Goal: Information Seeking & Learning: Find specific fact

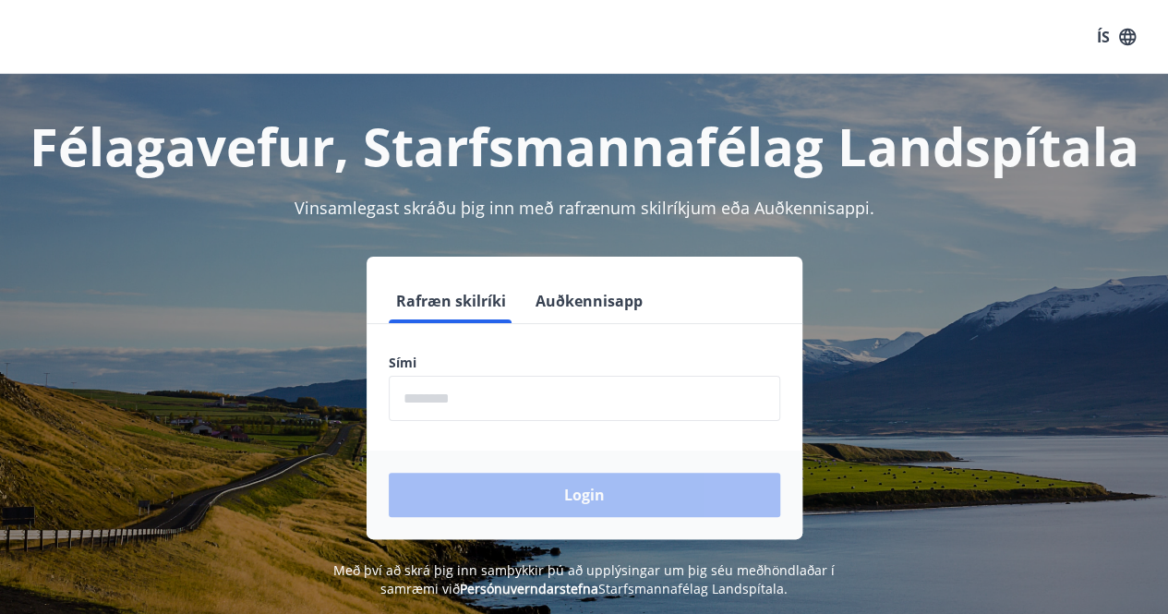
click at [446, 396] on input "phone" at bounding box center [585, 398] width 392 height 45
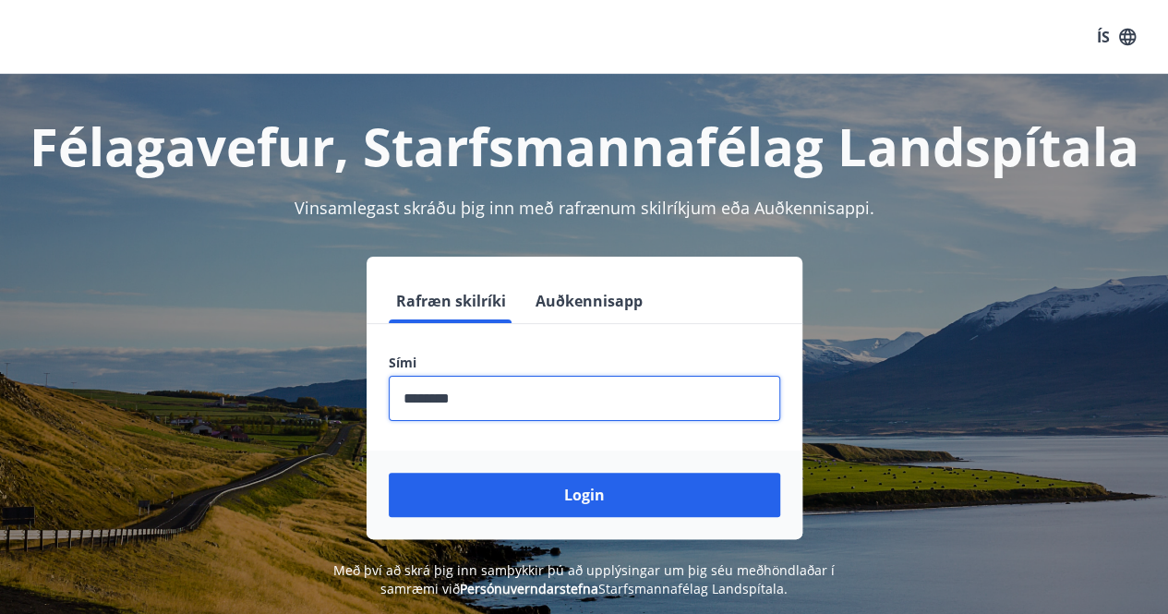
type input "********"
click at [389, 473] on button "Login" at bounding box center [585, 495] width 392 height 44
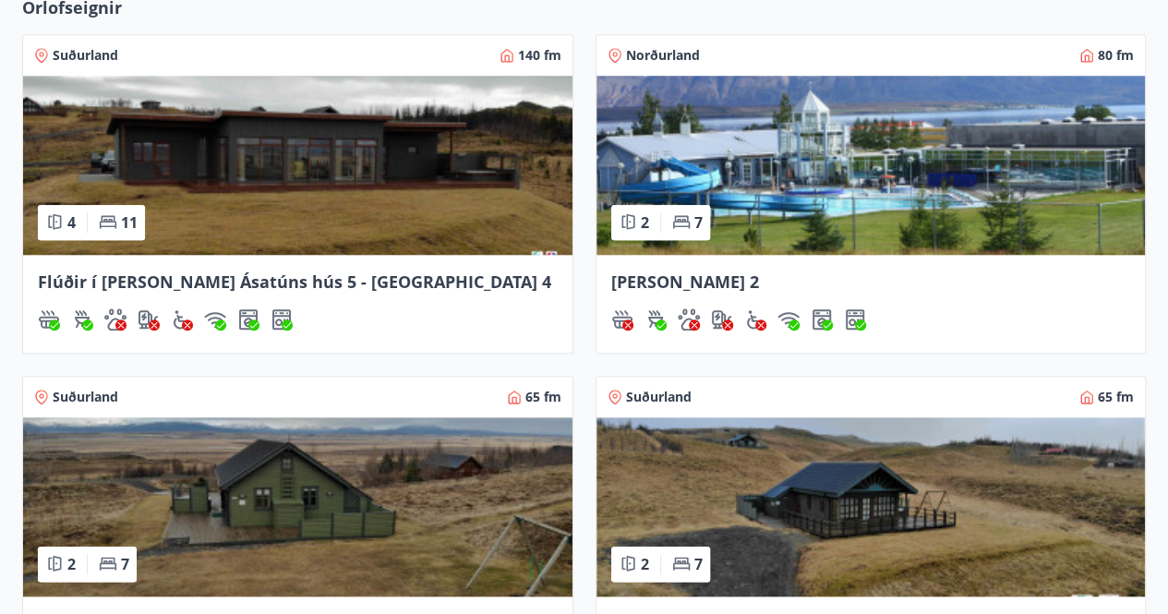
scroll to position [646, 0]
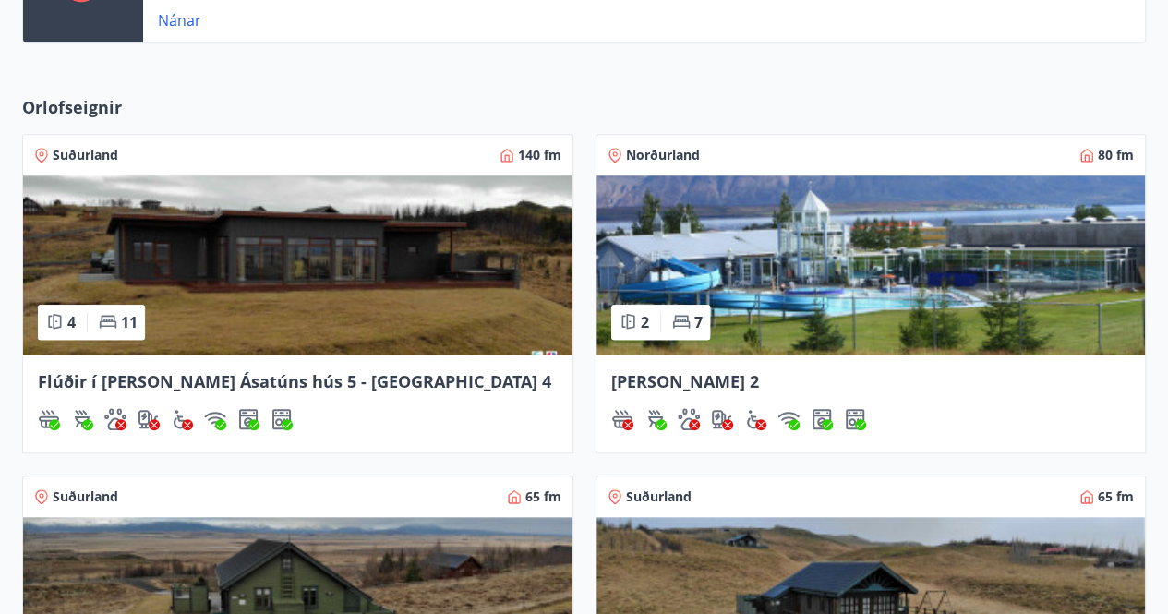
click at [831, 309] on img at bounding box center [870, 264] width 549 height 179
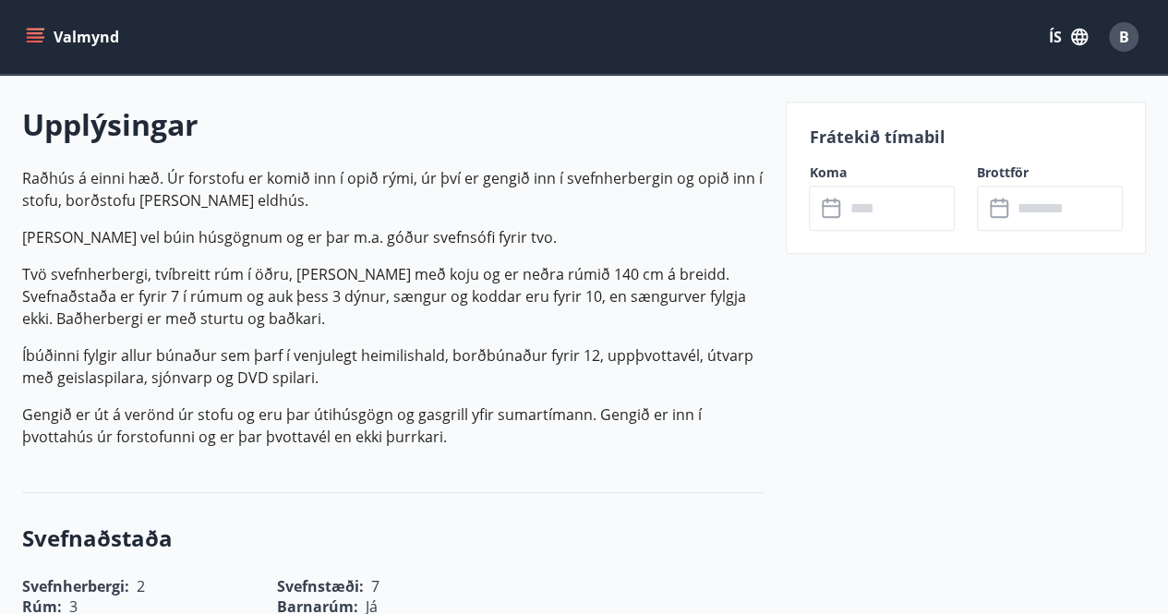
scroll to position [554, 0]
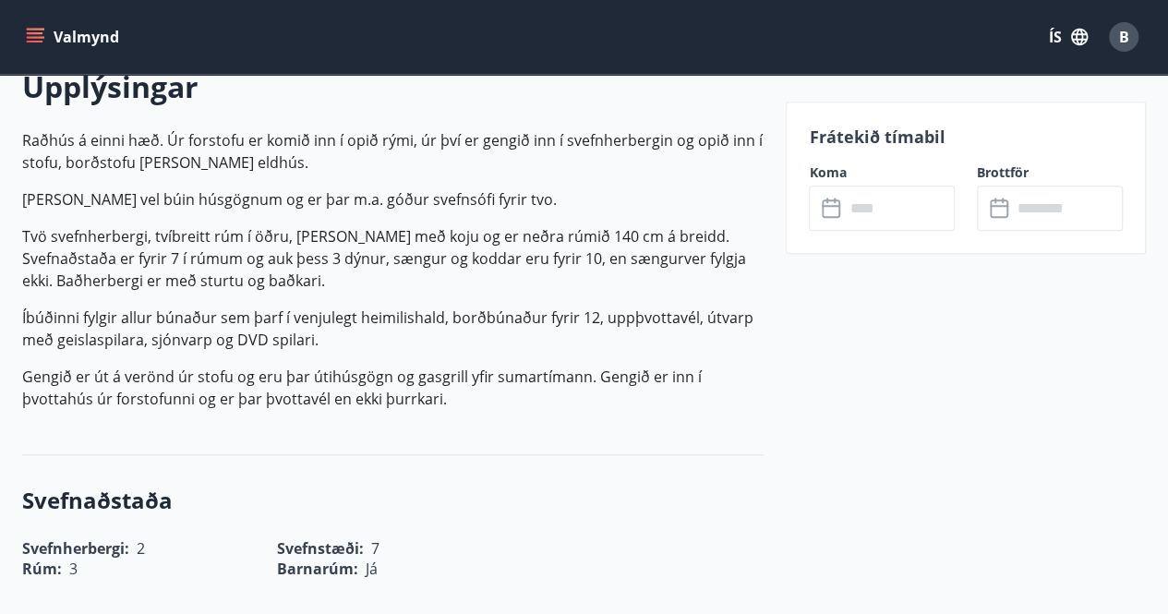
click at [874, 215] on input "text" at bounding box center [899, 208] width 111 height 45
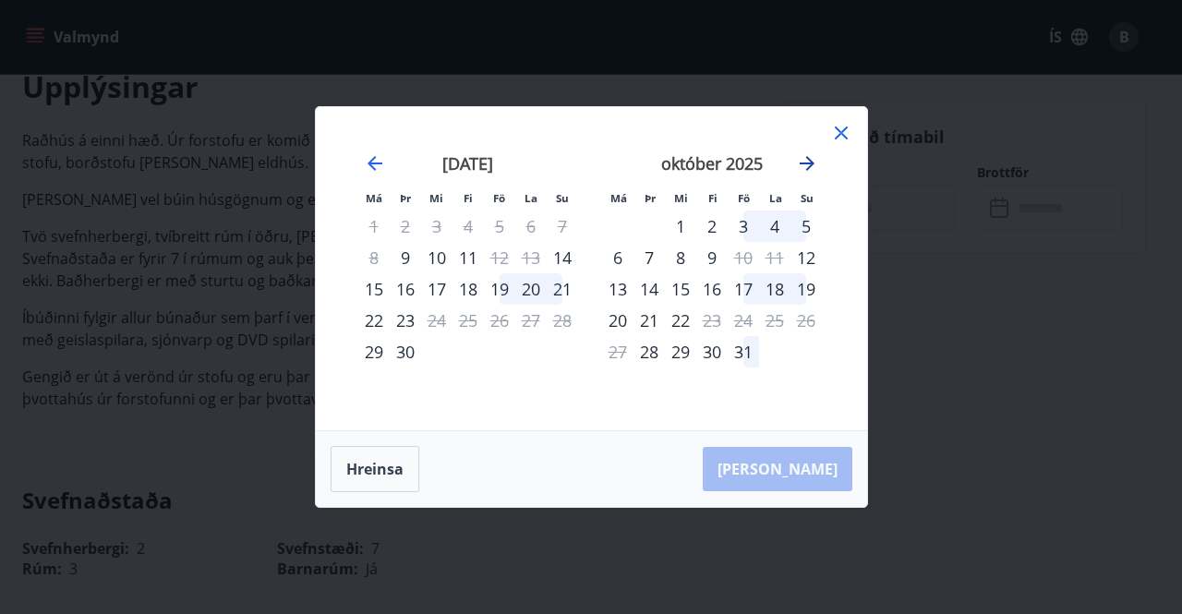
click at [802, 160] on icon "Move forward to switch to the next month." at bounding box center [807, 163] width 22 height 22
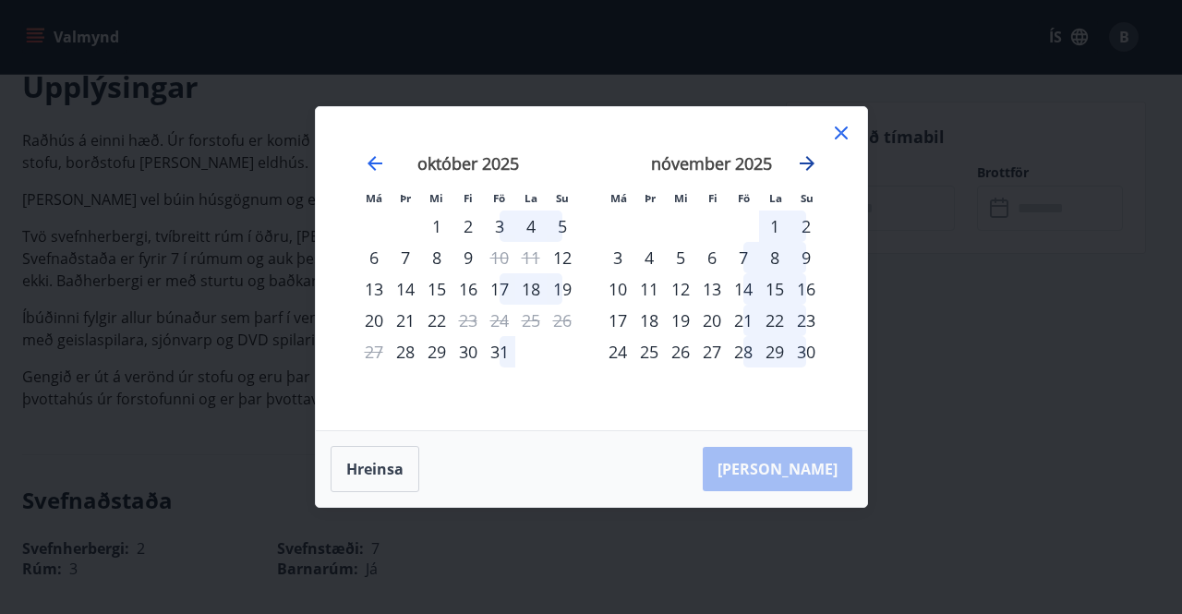
click at [805, 162] on icon "Move forward to switch to the next month." at bounding box center [807, 163] width 22 height 22
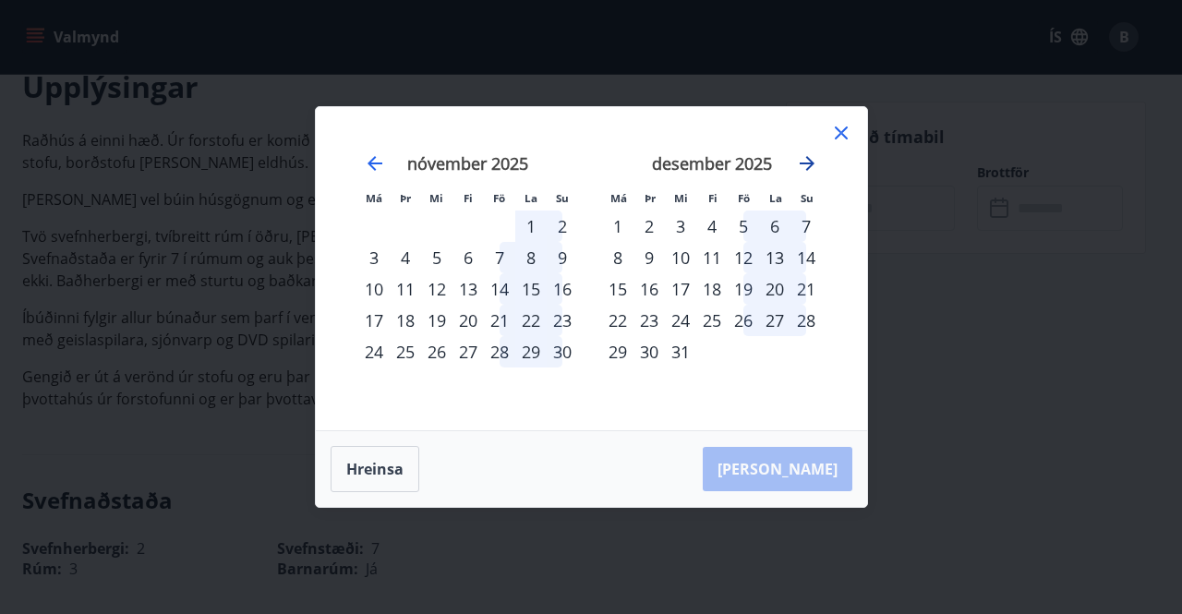
click at [808, 163] on icon "Move forward to switch to the next month." at bounding box center [807, 163] width 22 height 22
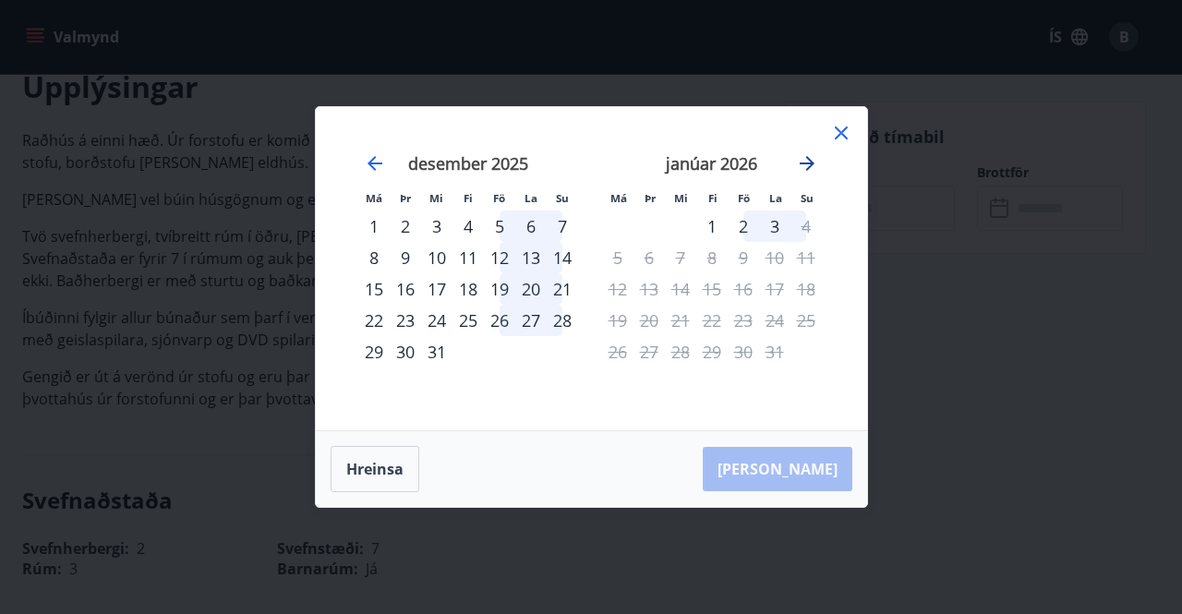
click at [809, 164] on icon "Move forward to switch to the next month." at bounding box center [807, 163] width 15 height 15
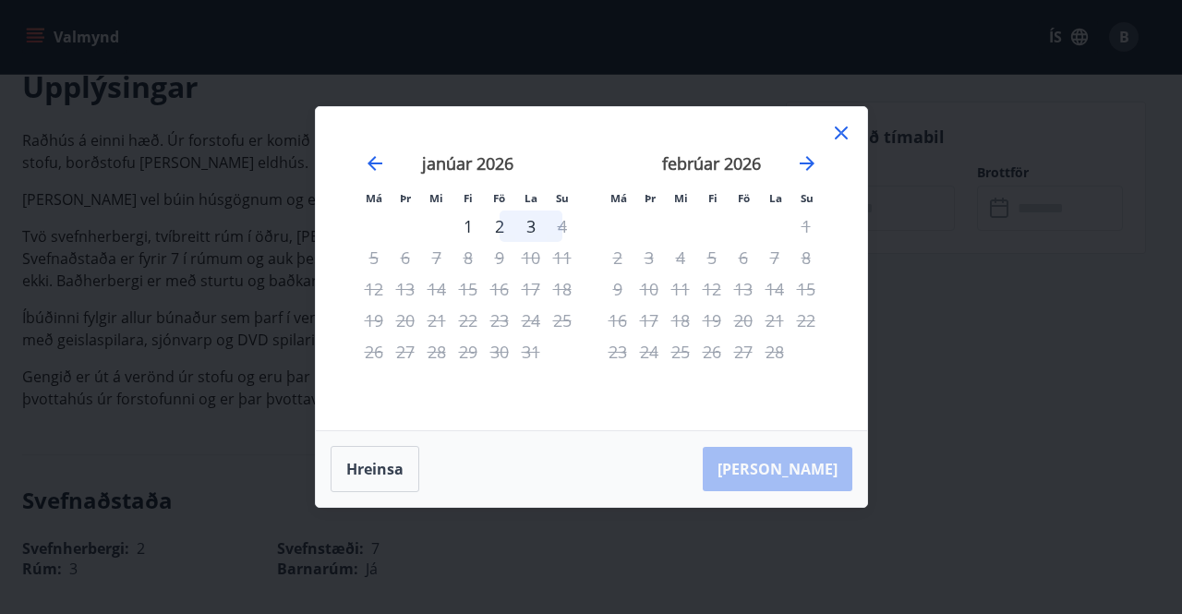
click at [846, 140] on icon at bounding box center [841, 133] width 22 height 22
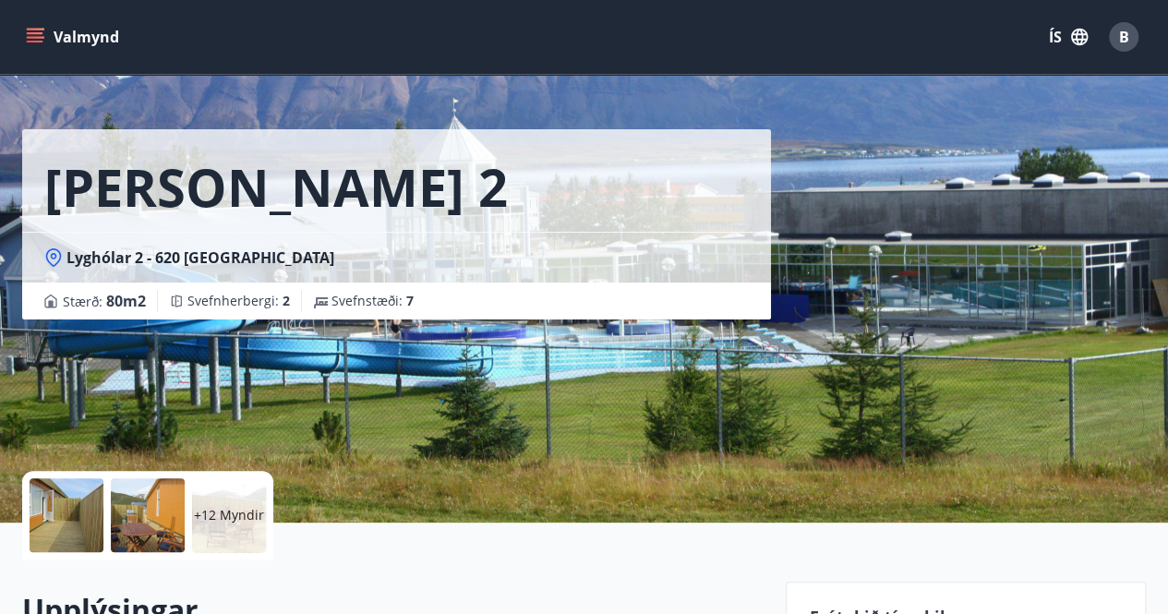
scroll to position [0, 0]
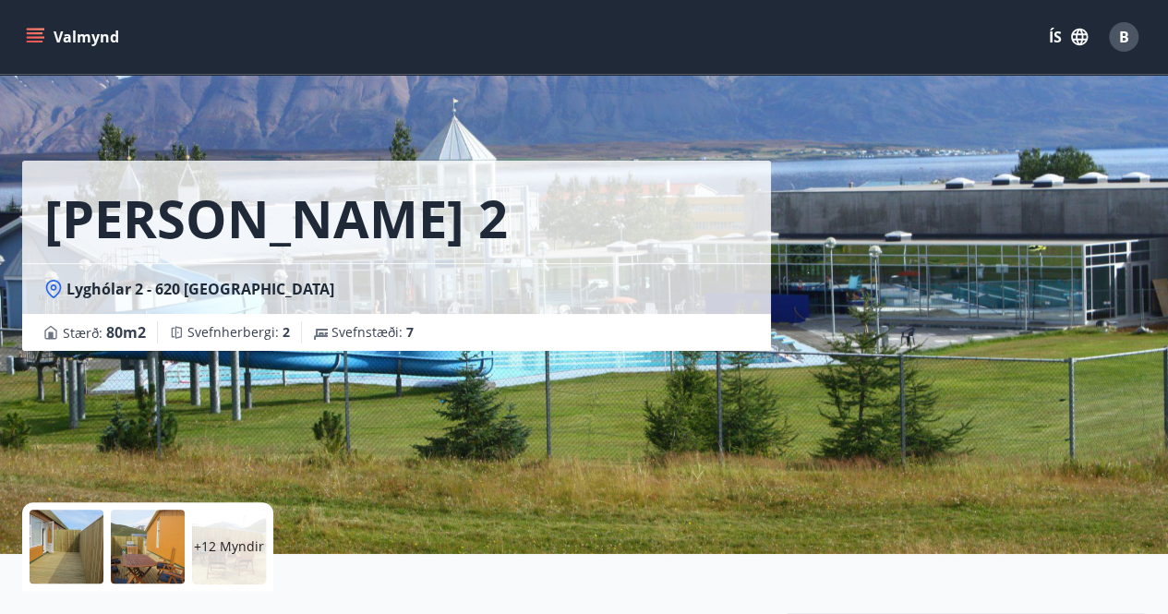
click at [35, 28] on icon "menu" at bounding box center [35, 37] width 18 height 18
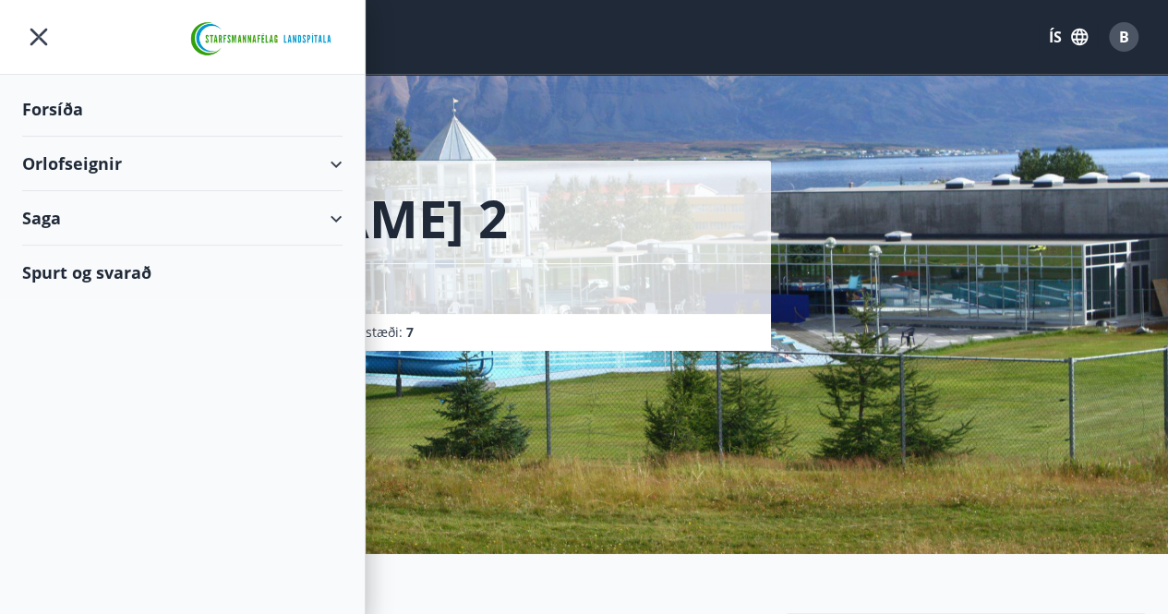
click at [102, 272] on div "Spurt og svarað" at bounding box center [182, 273] width 320 height 54
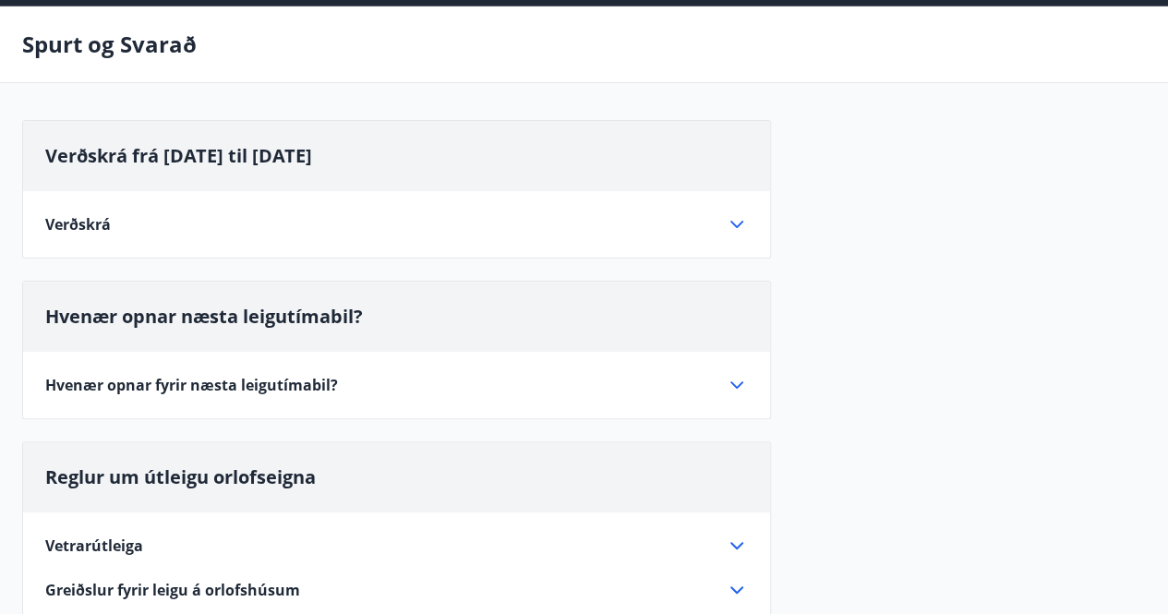
scroll to position [185, 0]
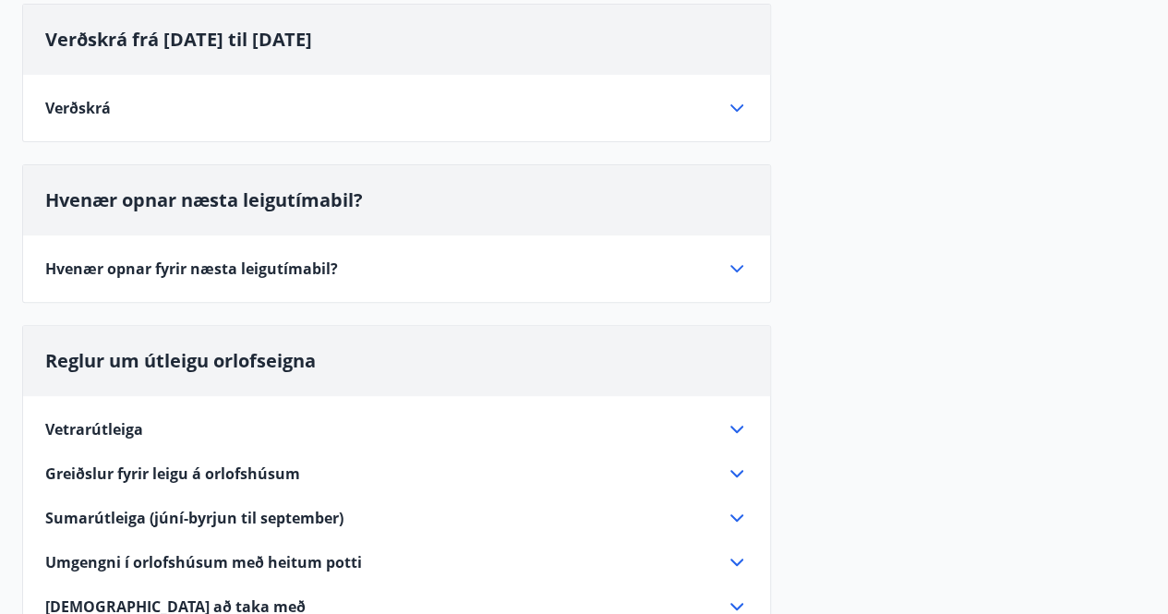
click at [737, 265] on icon at bounding box center [737, 269] width 22 height 22
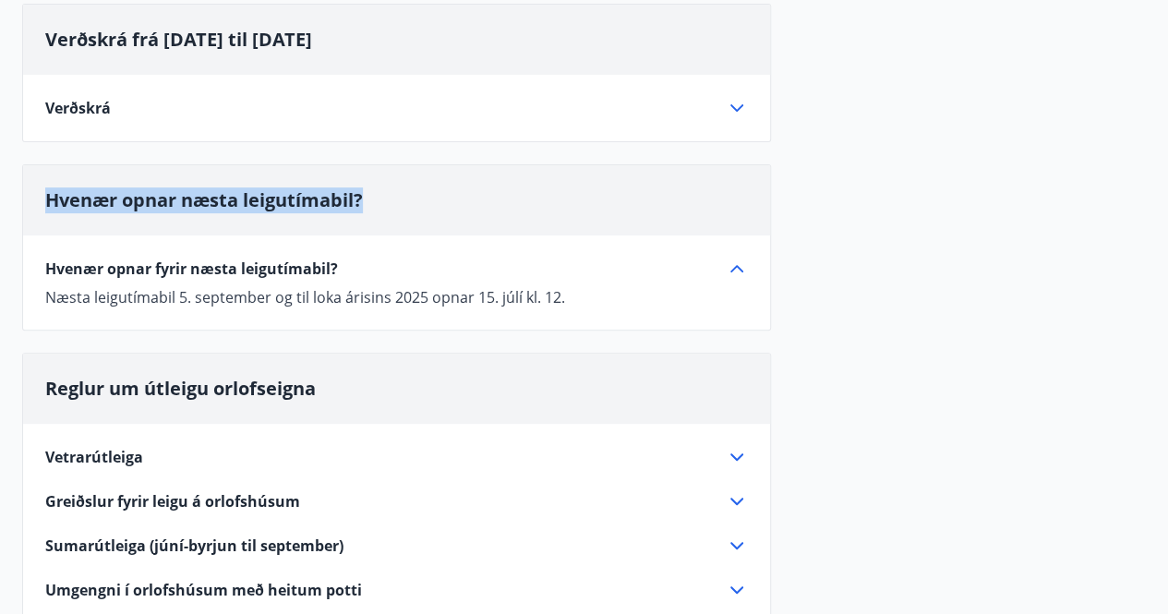
drag, startPoint x: 382, startPoint y: 197, endPoint x: 50, endPoint y: 193, distance: 332.4
click at [50, 193] on div "Hvenær opnar næsta leigutímabil?" at bounding box center [396, 200] width 747 height 70
copy span "Hvenær opnar næsta leigutímabil?"
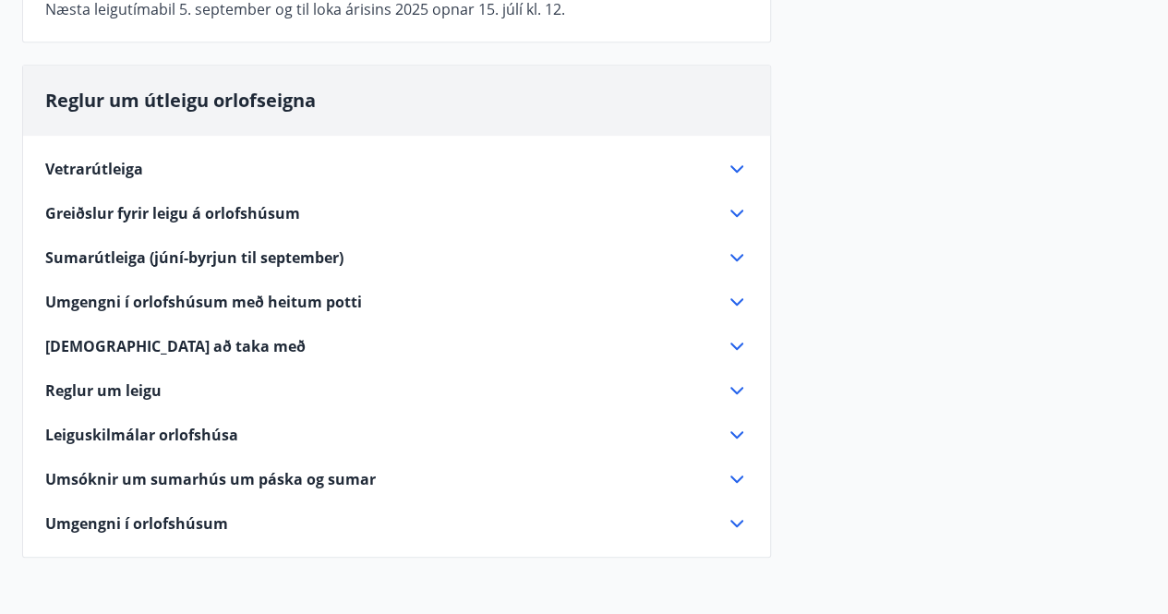
scroll to position [462, 0]
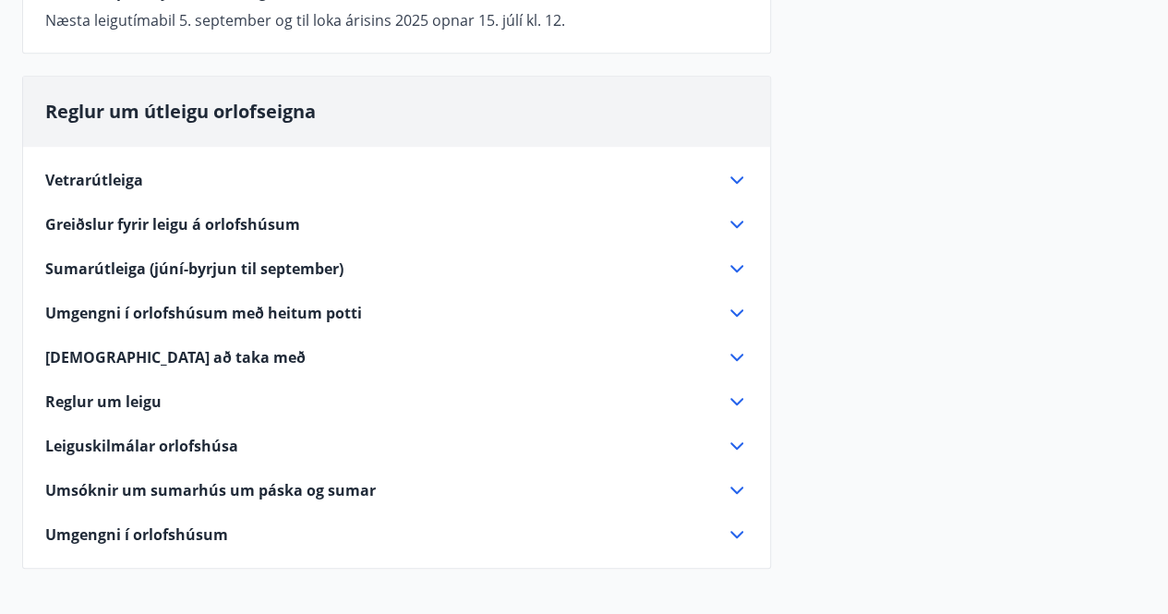
click at [731, 310] on icon at bounding box center [737, 313] width 22 height 22
